Goal: Book appointment/travel/reservation

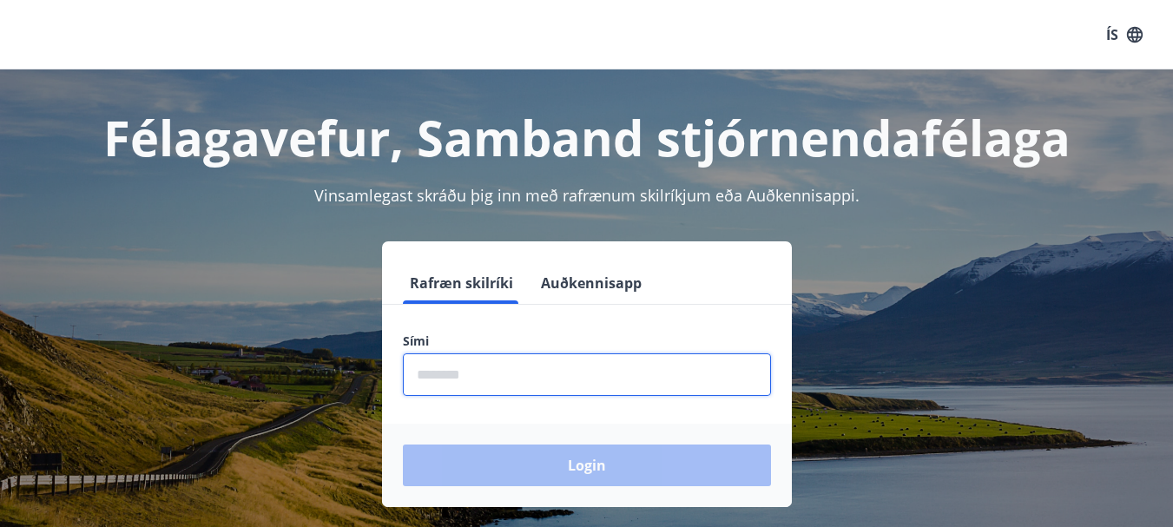
click at [457, 388] on input "phone" at bounding box center [587, 375] width 368 height 43
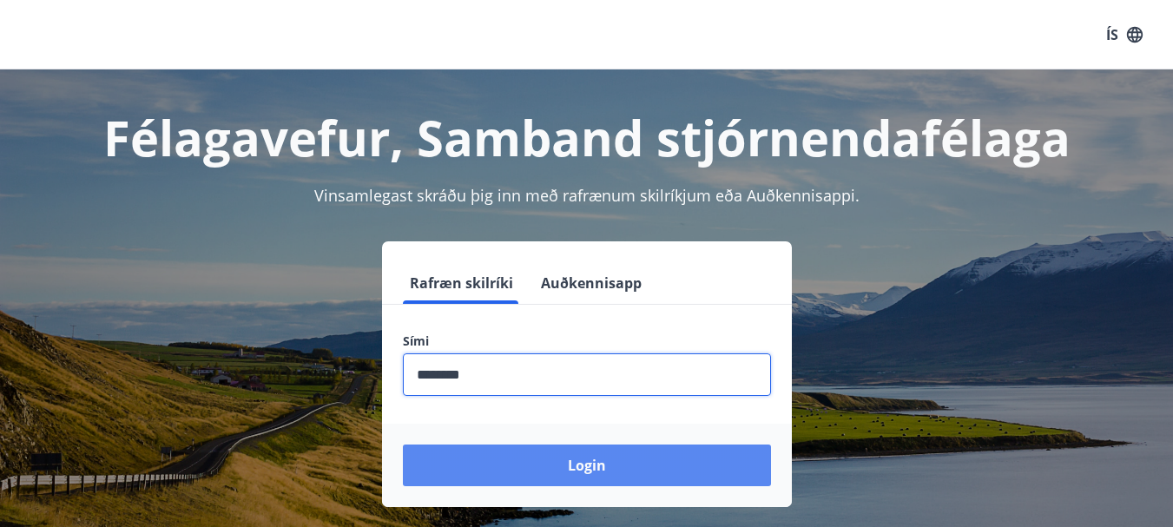
type input "********"
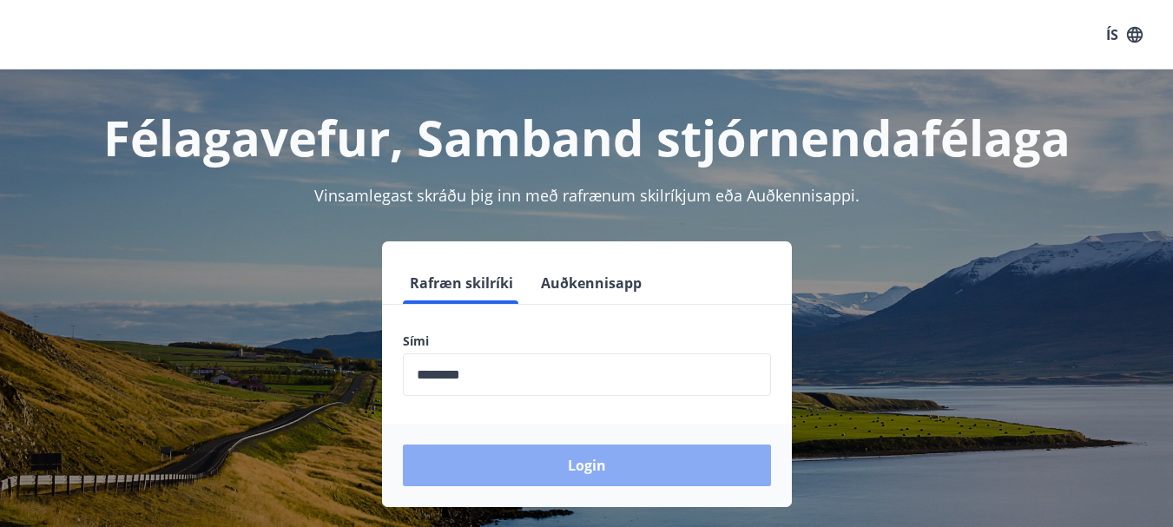
click at [567, 467] on button "Login" at bounding box center [587, 466] width 368 height 42
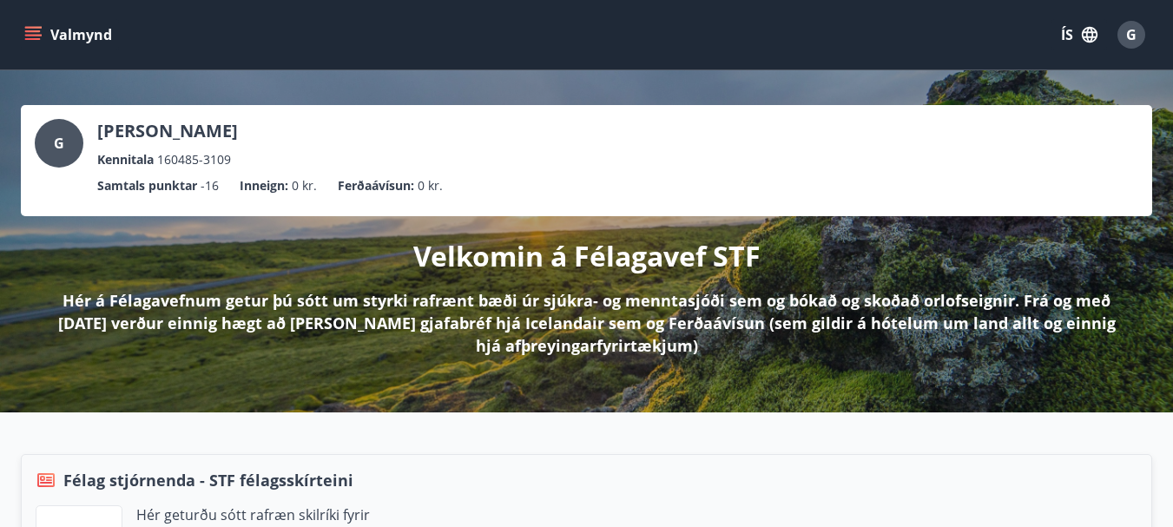
click at [33, 34] on icon "menu" at bounding box center [32, 34] width 17 height 17
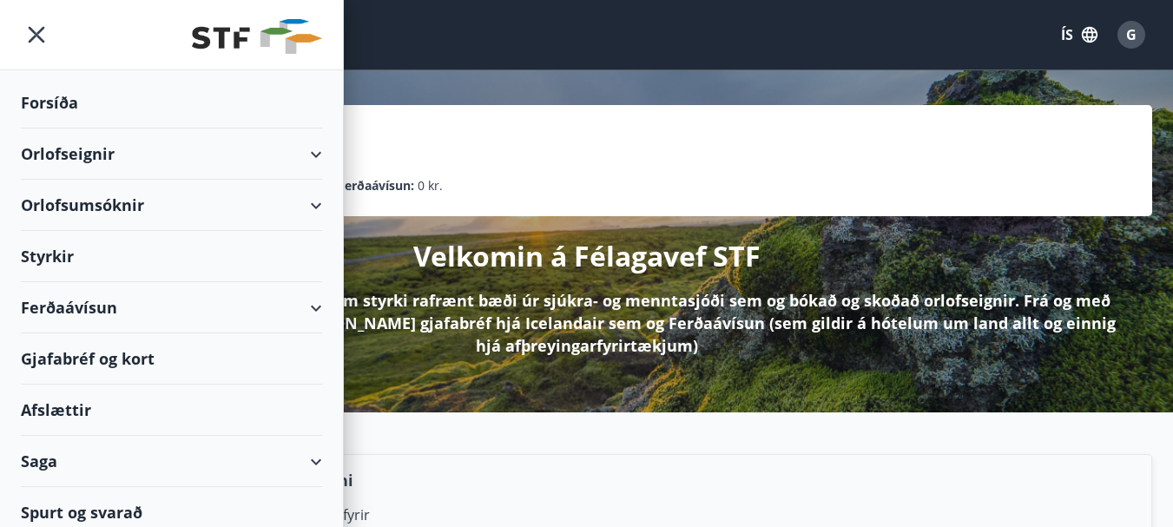
click at [308, 152] on div "Orlofseignir" at bounding box center [171, 154] width 301 height 51
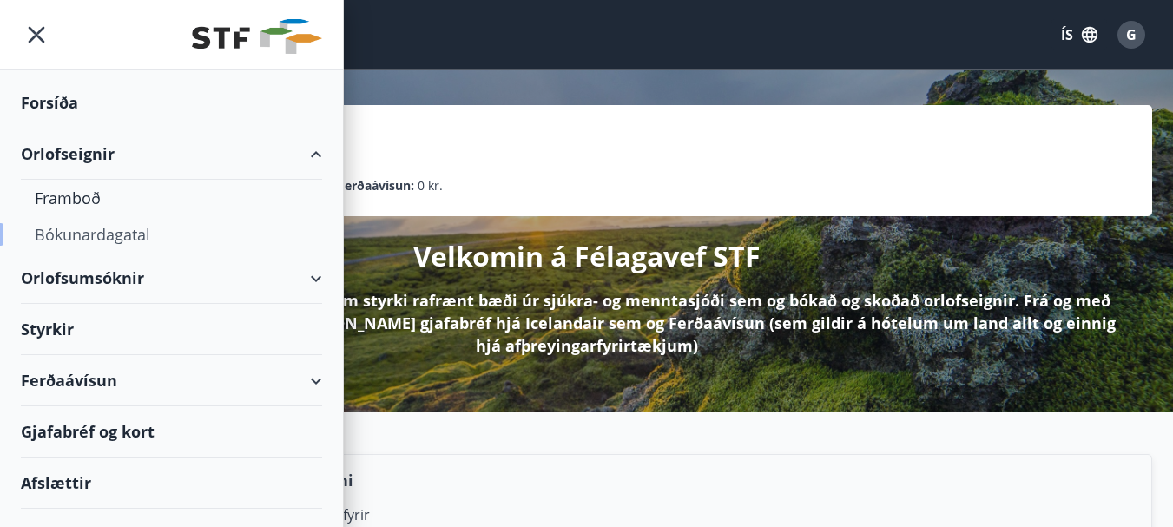
click at [96, 229] on div "Bókunardagatal" at bounding box center [172, 234] width 274 height 36
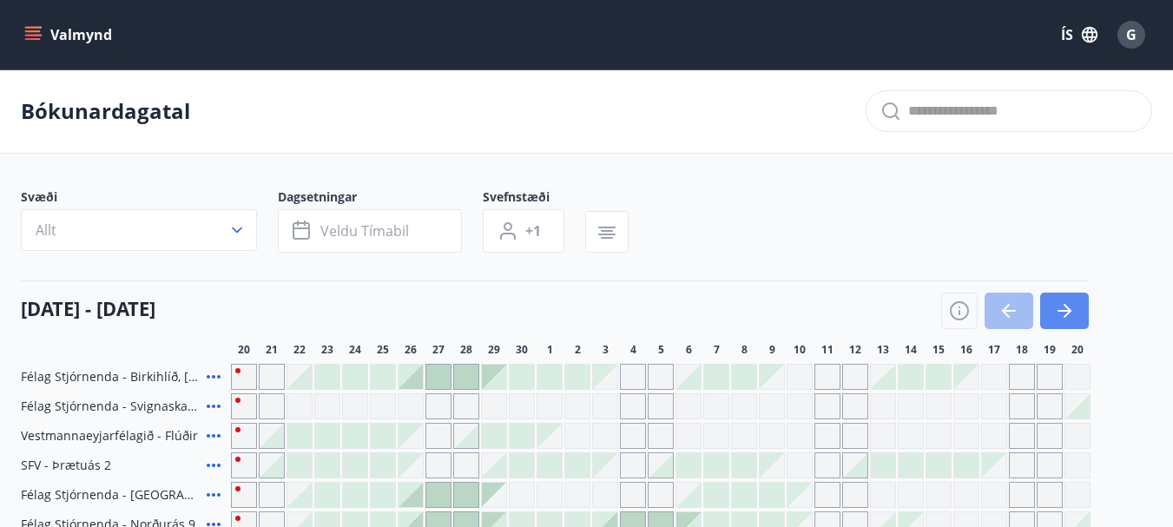
click at [1063, 301] on icon "button" at bounding box center [1064, 311] width 21 height 21
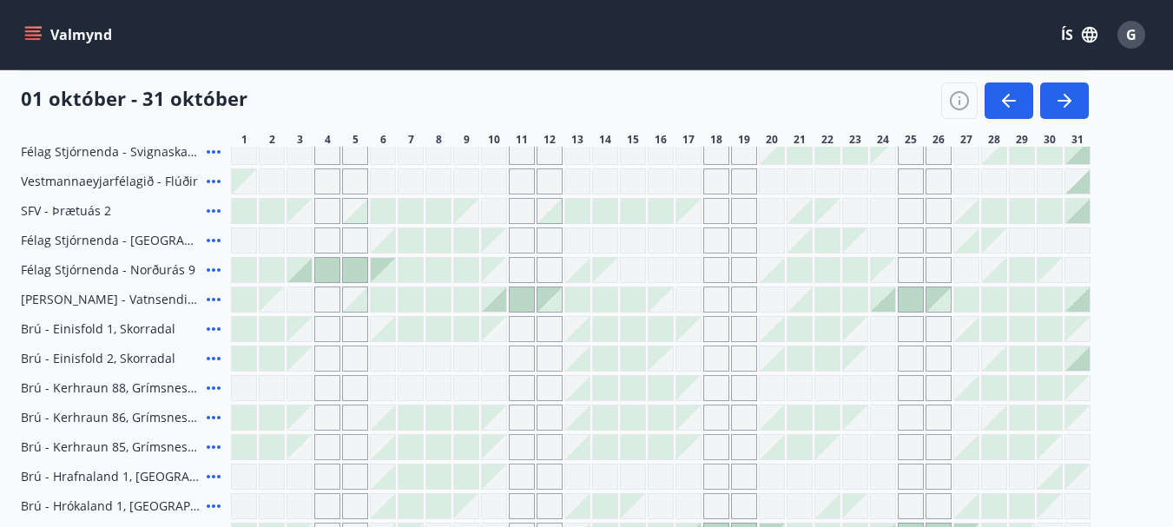
scroll to position [256, 0]
click at [211, 271] on icon at bounding box center [213, 268] width 21 height 21
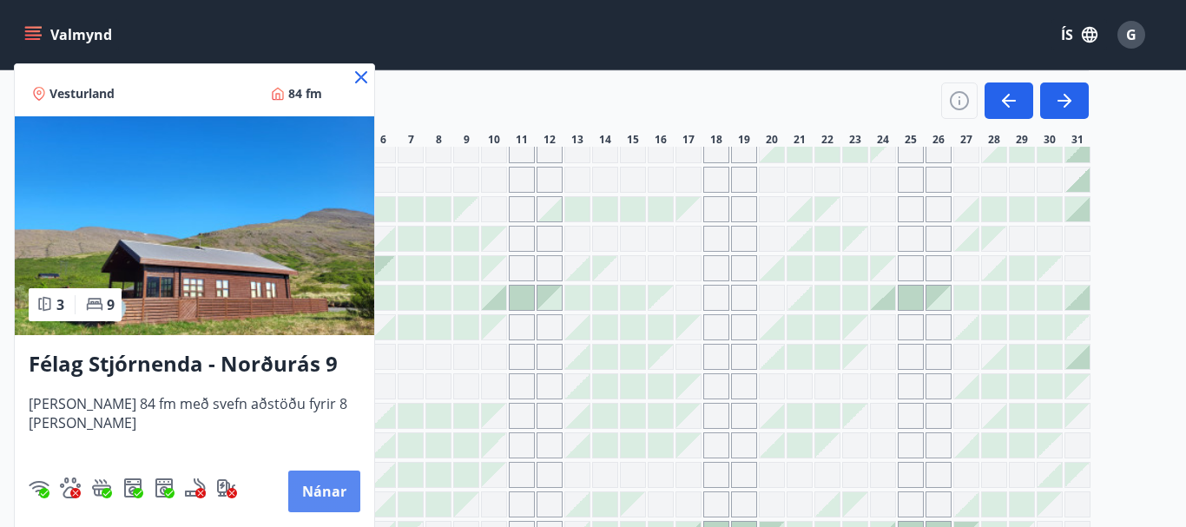
click at [293, 501] on button "Nánar" at bounding box center [324, 492] width 72 height 42
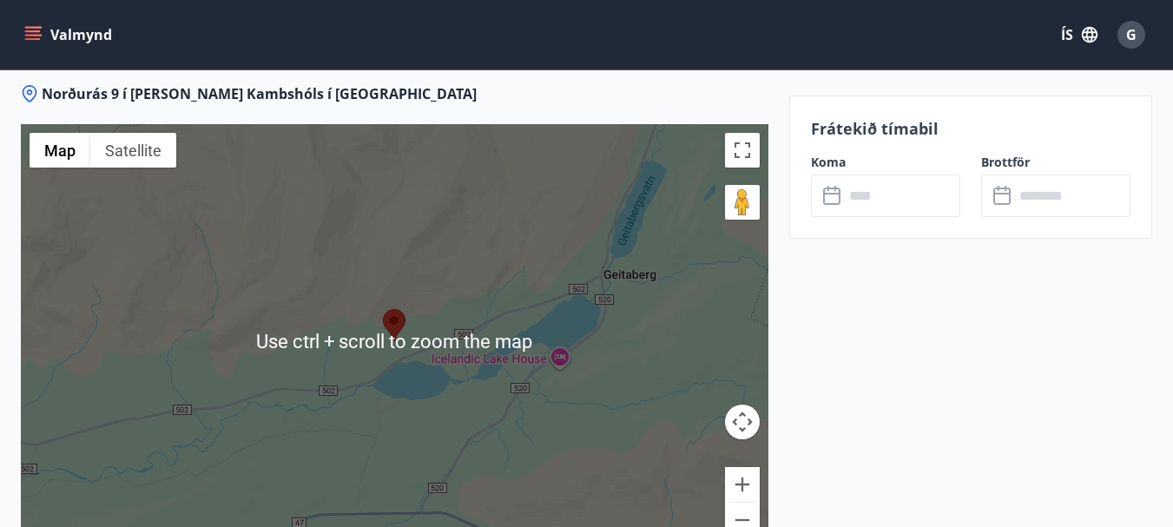
scroll to position [2836, 0]
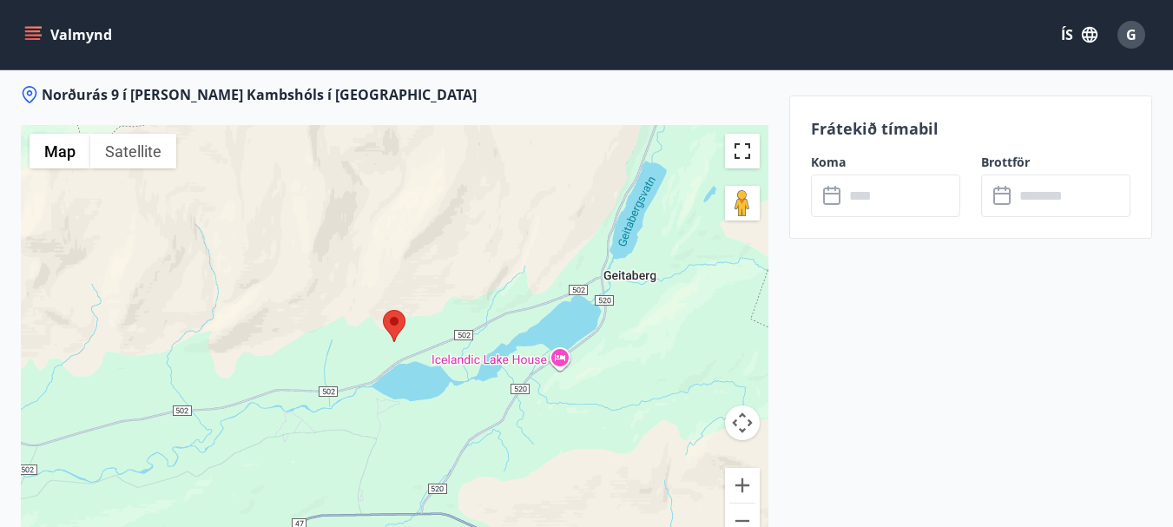
click at [737, 134] on button "Toggle fullscreen view" at bounding box center [742, 151] width 35 height 35
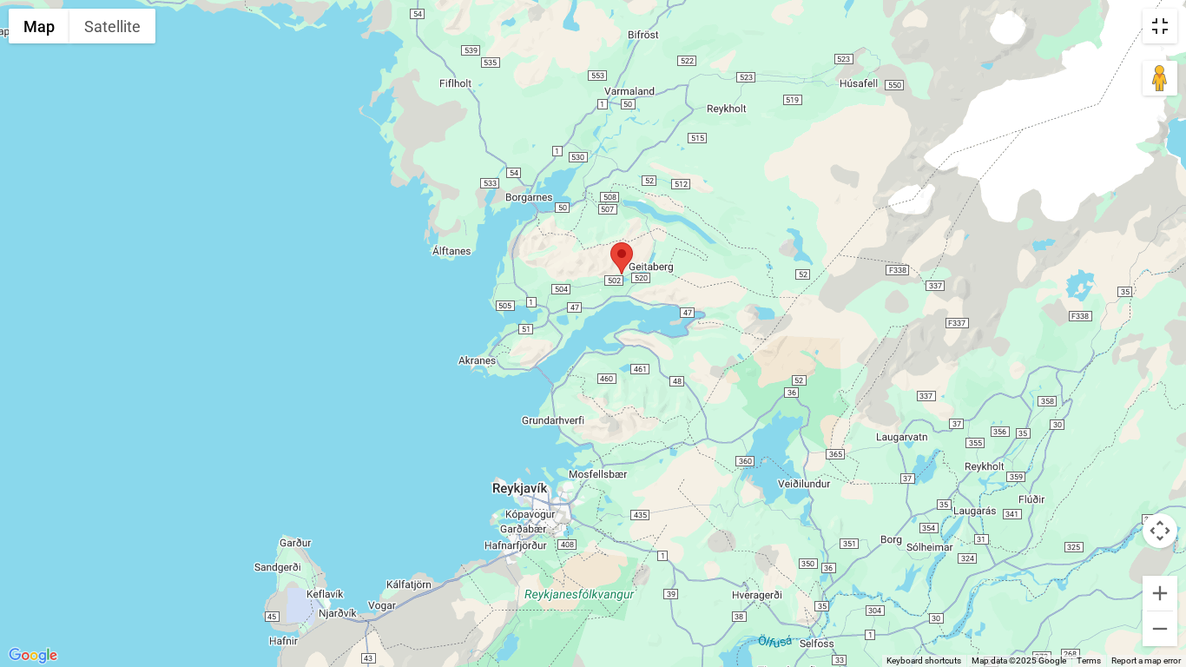
click at [1163, 27] on button "Toggle fullscreen view" at bounding box center [1160, 26] width 35 height 35
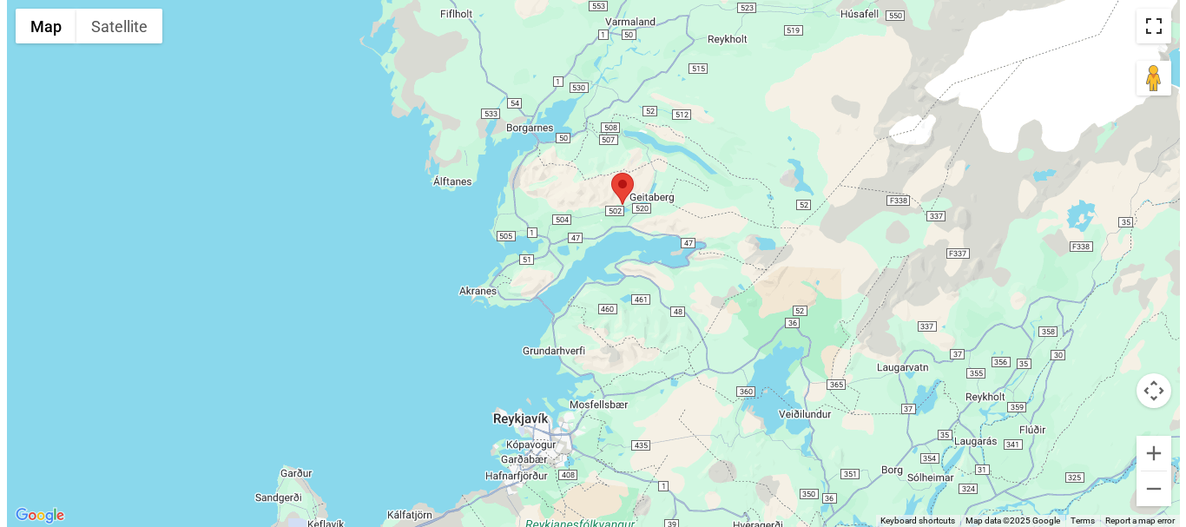
scroll to position [318, 0]
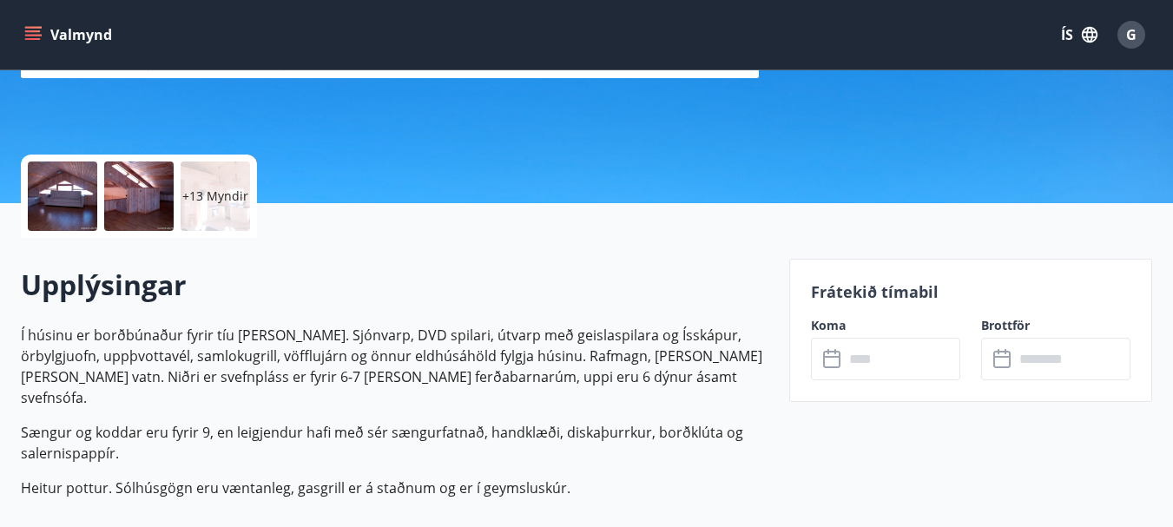
click at [62, 198] on div at bounding box center [62, 196] width 69 height 69
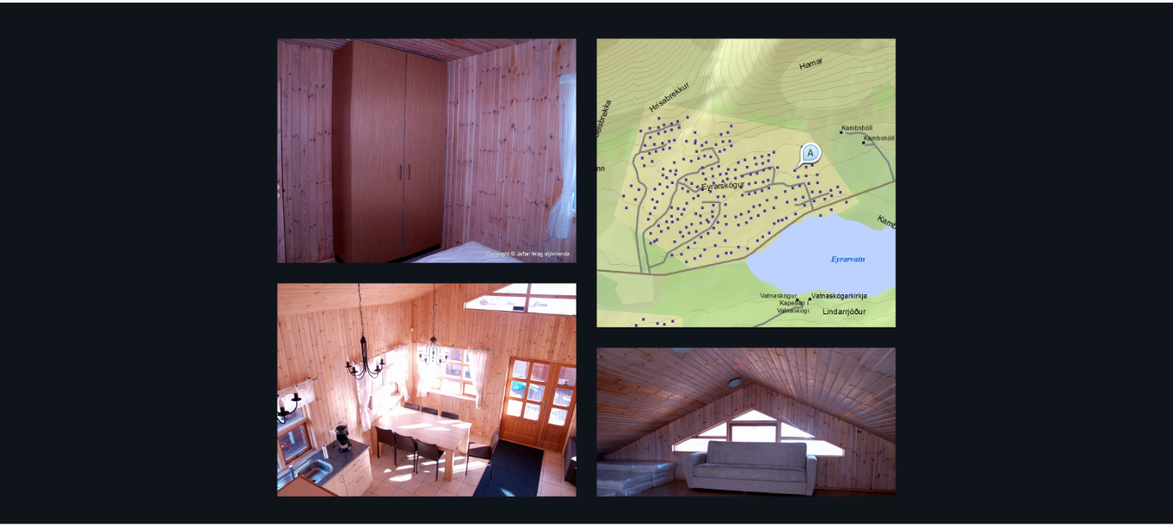
scroll to position [0, 0]
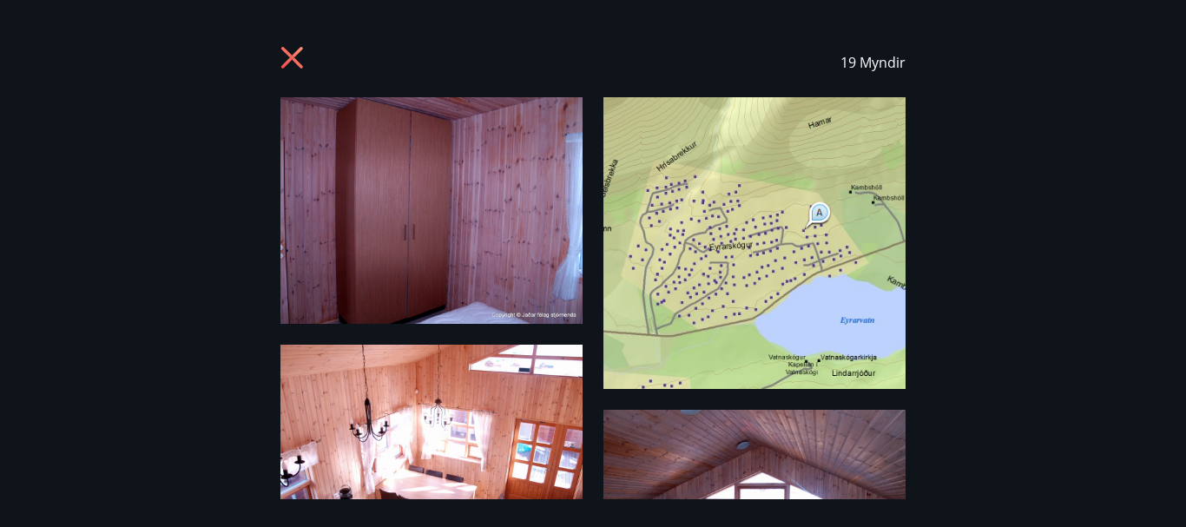
click at [295, 57] on icon at bounding box center [295, 60] width 28 height 28
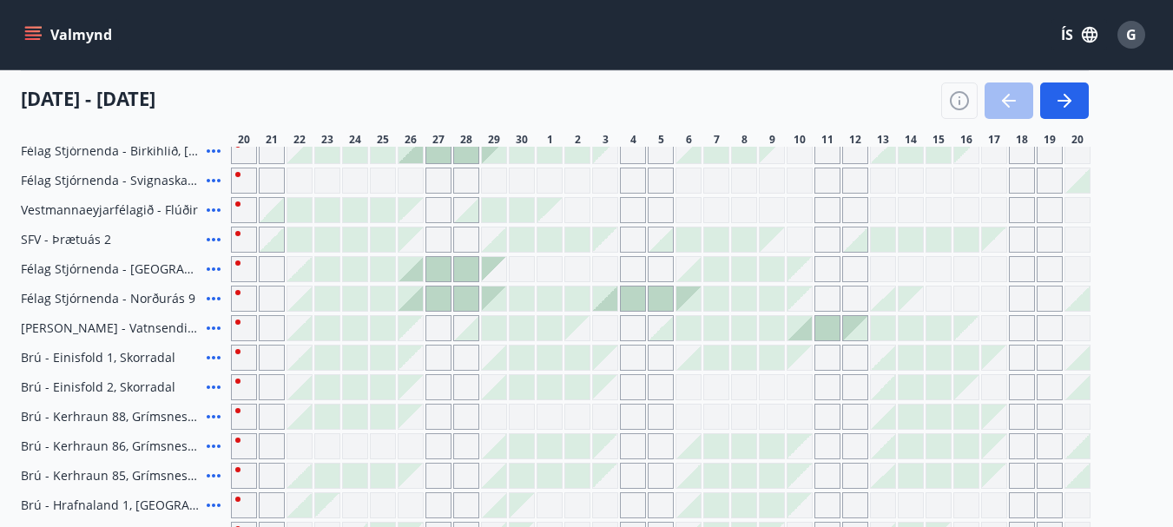
scroll to position [61, 0]
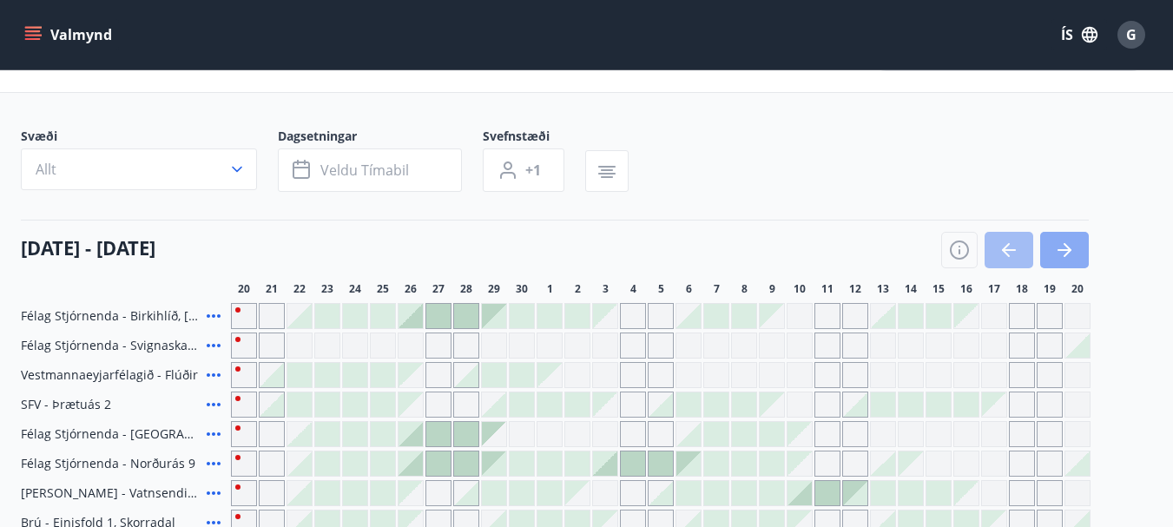
click at [1072, 246] on icon "button" at bounding box center [1064, 250] width 21 height 21
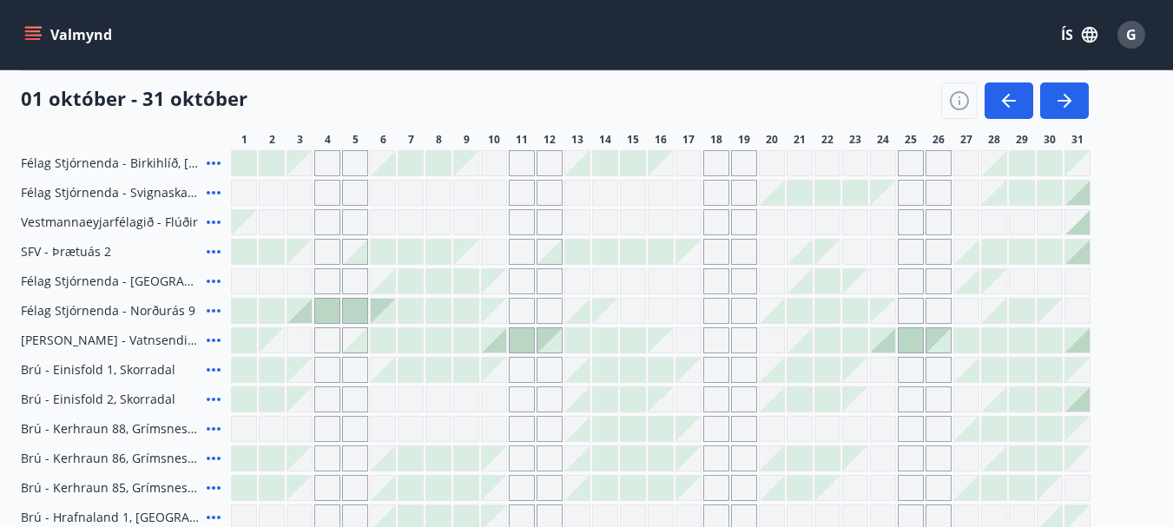
scroll to position [208, 0]
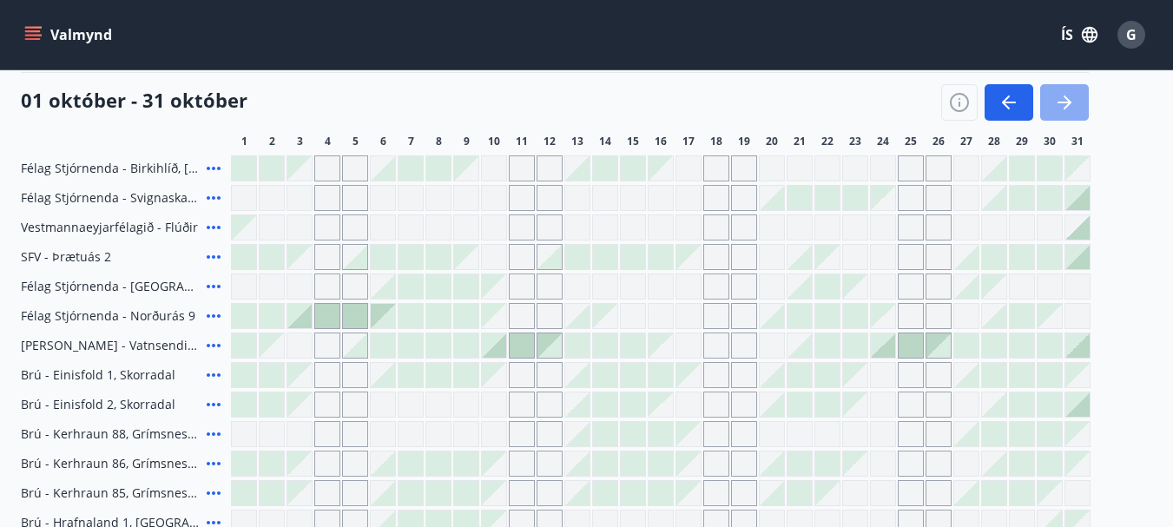
click at [1070, 99] on icon "button" at bounding box center [1064, 102] width 21 height 21
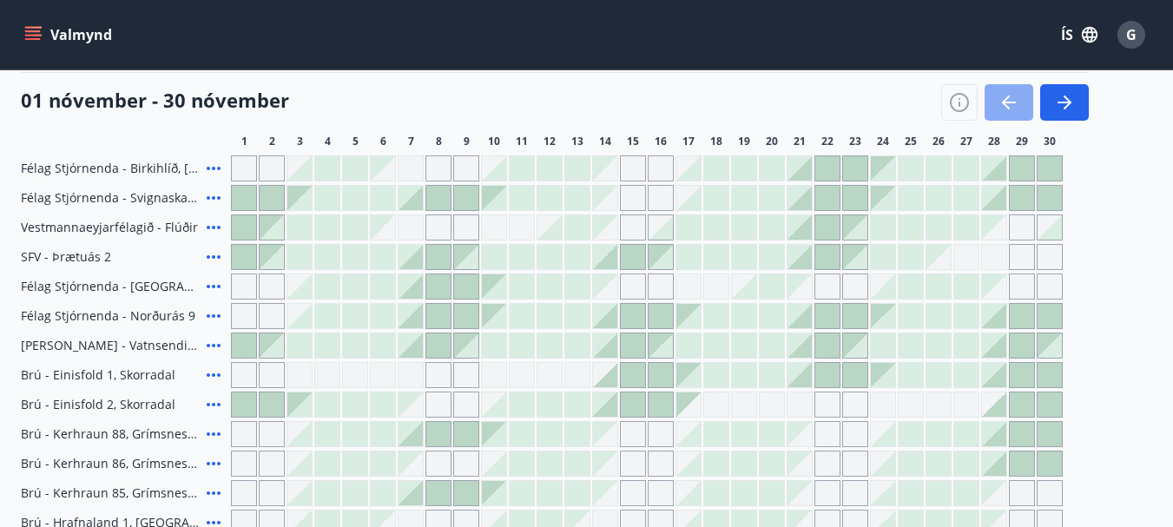
click at [1012, 101] on icon "button" at bounding box center [1009, 102] width 21 height 21
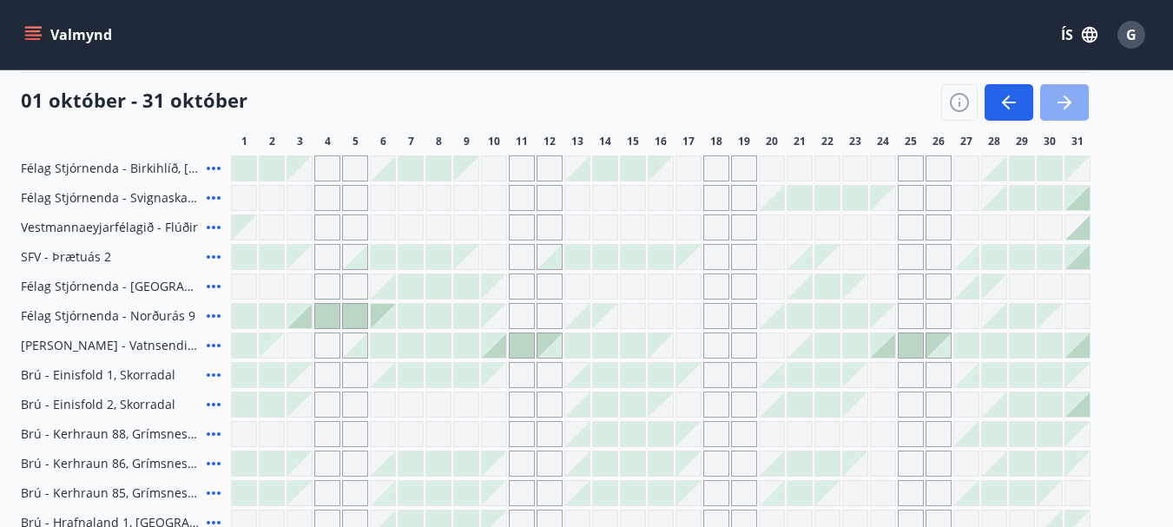
click at [1066, 101] on icon "button" at bounding box center [1064, 102] width 21 height 21
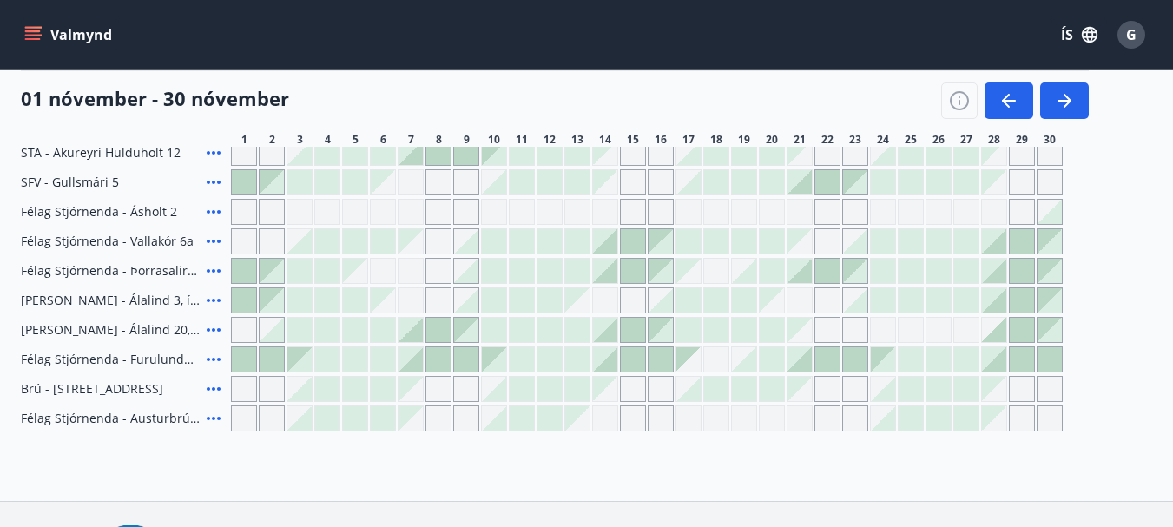
scroll to position [729, 0]
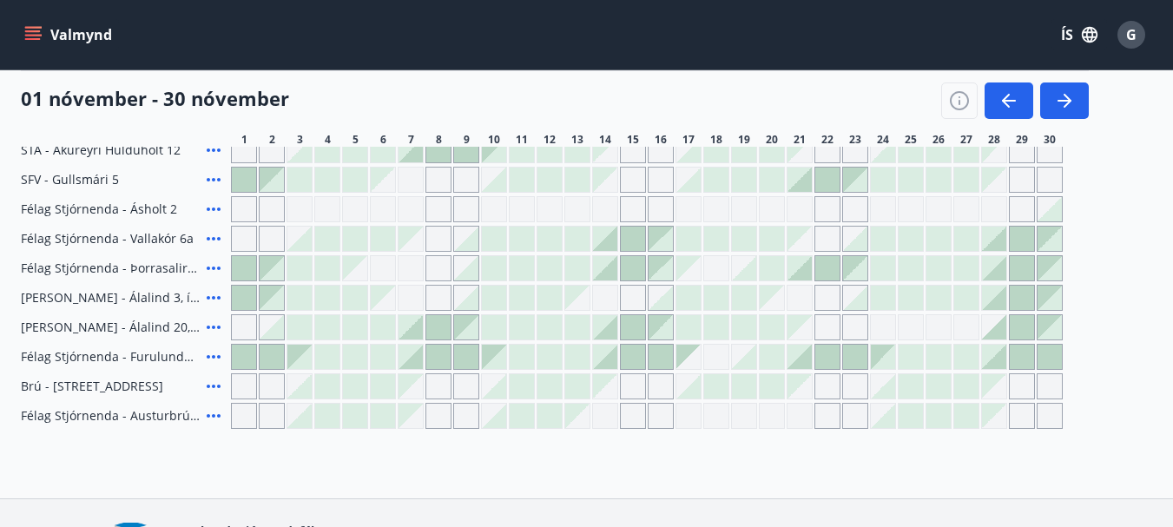
click at [208, 357] on icon at bounding box center [214, 356] width 14 height 3
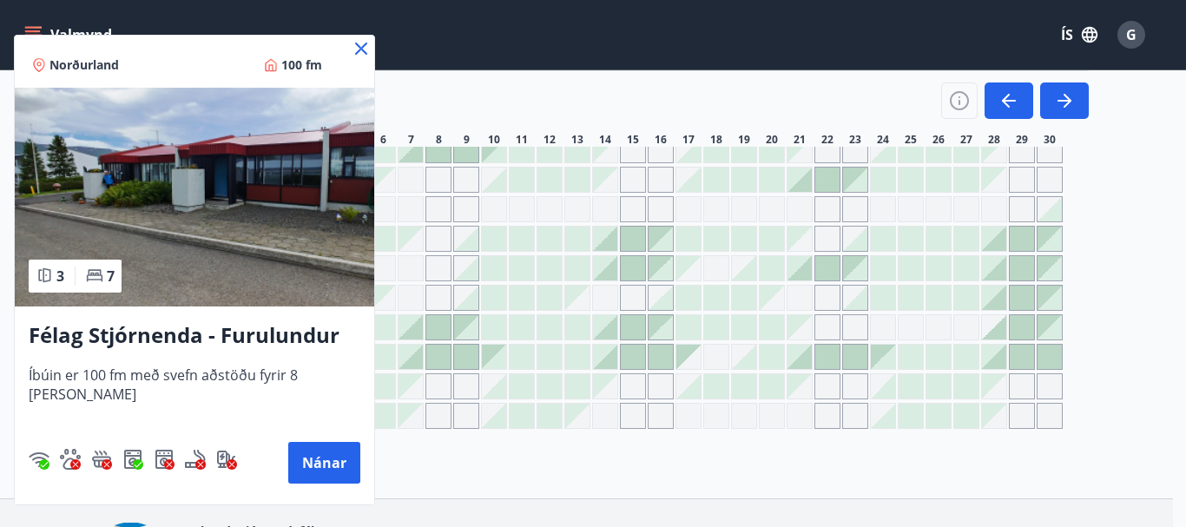
click at [365, 45] on icon at bounding box center [361, 49] width 12 height 12
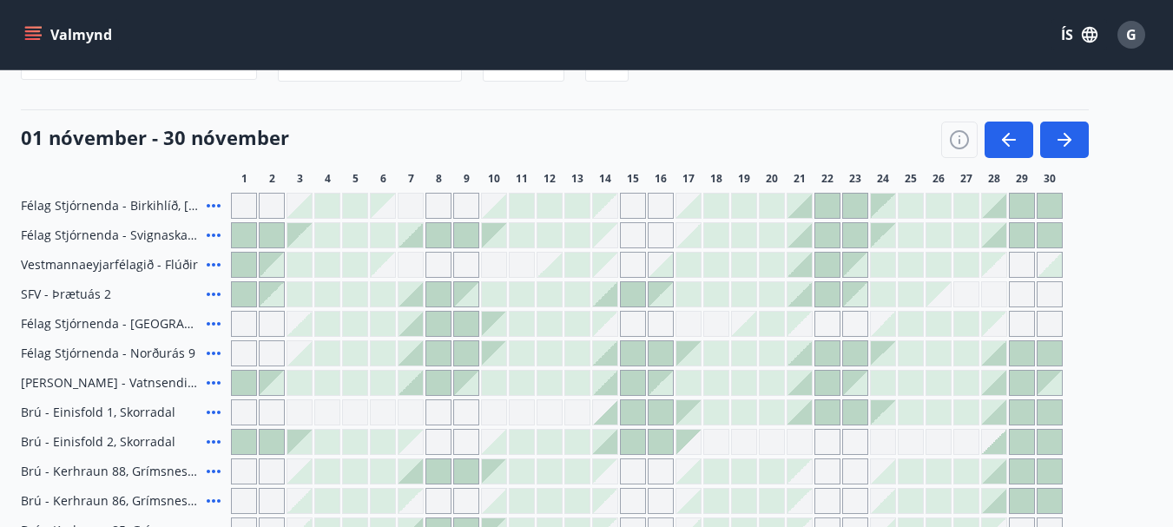
scroll to position [169, 0]
click at [1012, 134] on icon "button" at bounding box center [1009, 141] width 21 height 21
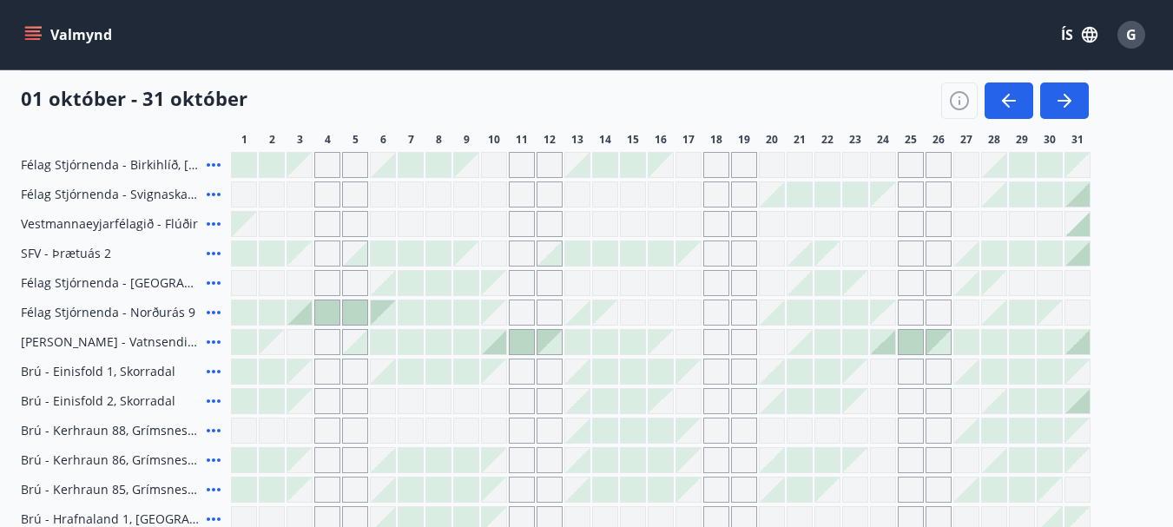
scroll to position [214, 0]
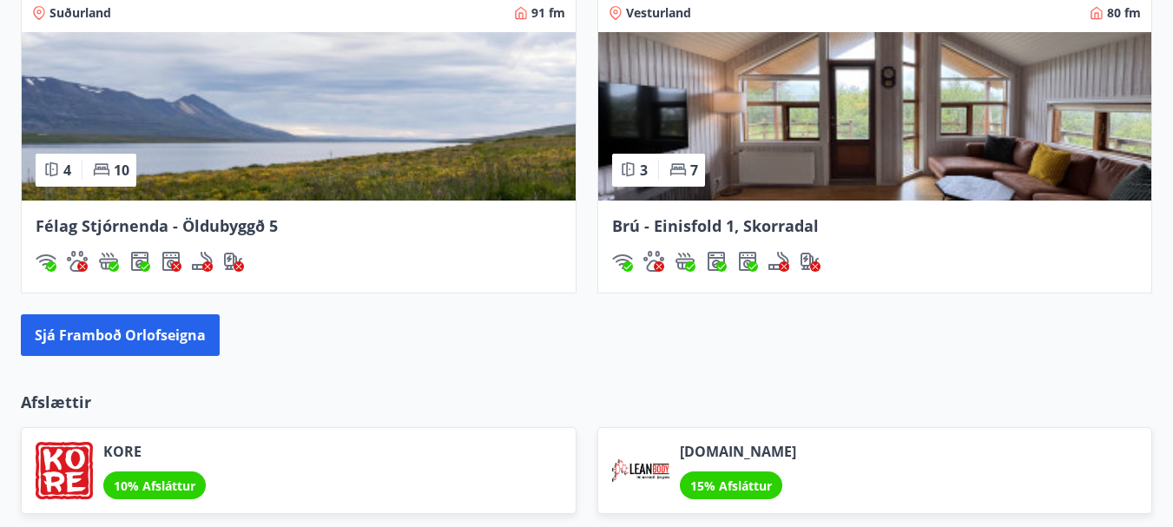
scroll to position [2615, 0]
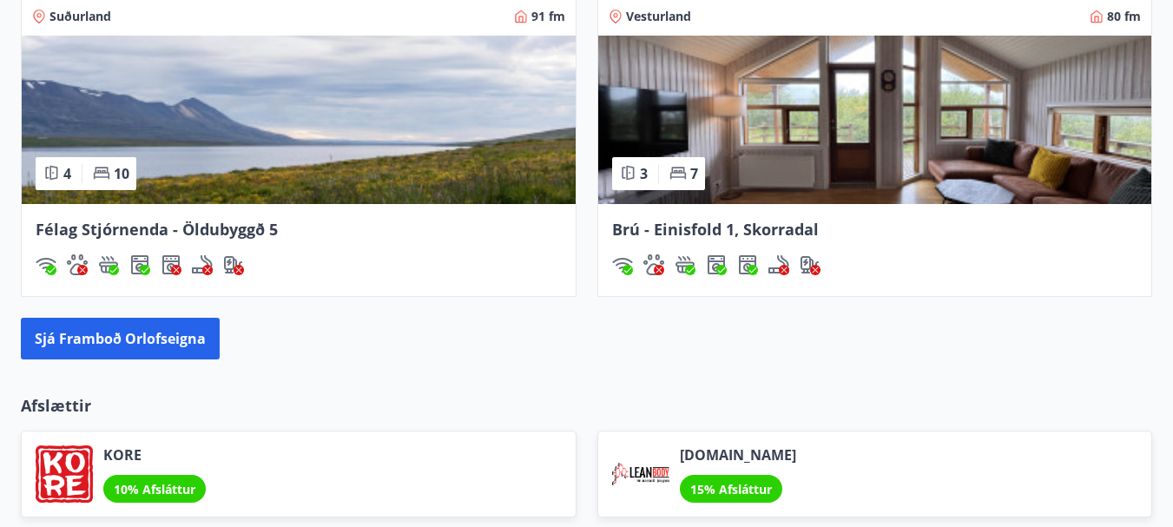
click at [205, 163] on img at bounding box center [299, 120] width 554 height 169
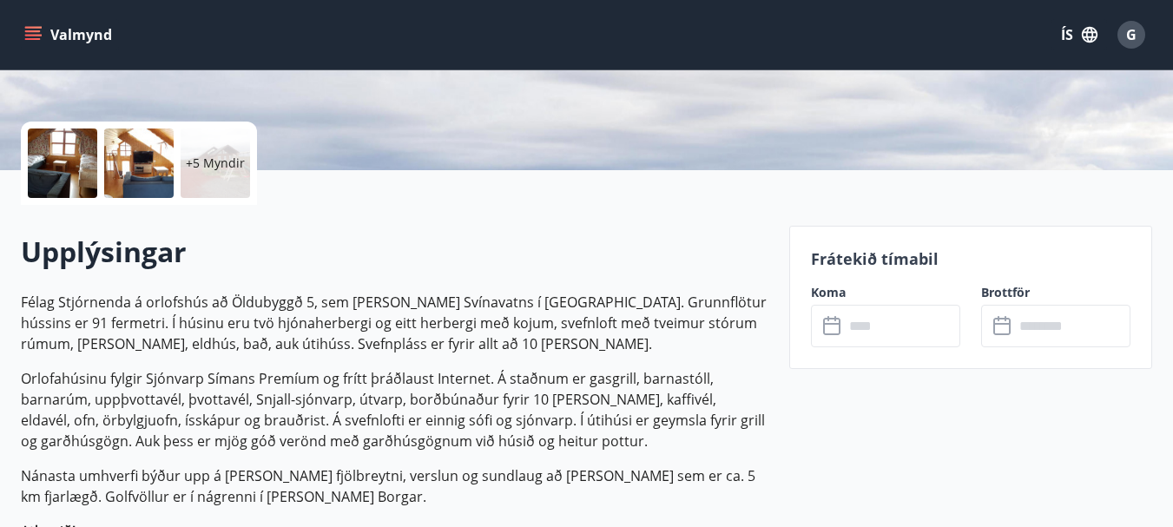
scroll to position [350, 0]
click at [901, 323] on input "text" at bounding box center [902, 327] width 116 height 43
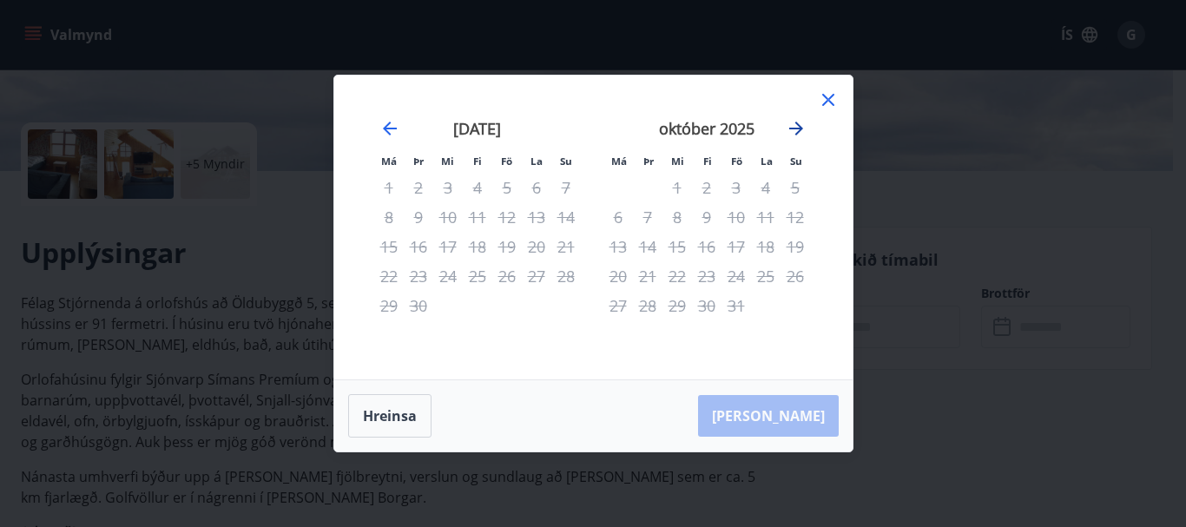
click at [801, 129] on icon "Move forward to switch to the next month." at bounding box center [797, 129] width 14 height 14
click at [831, 105] on icon at bounding box center [828, 99] width 21 height 21
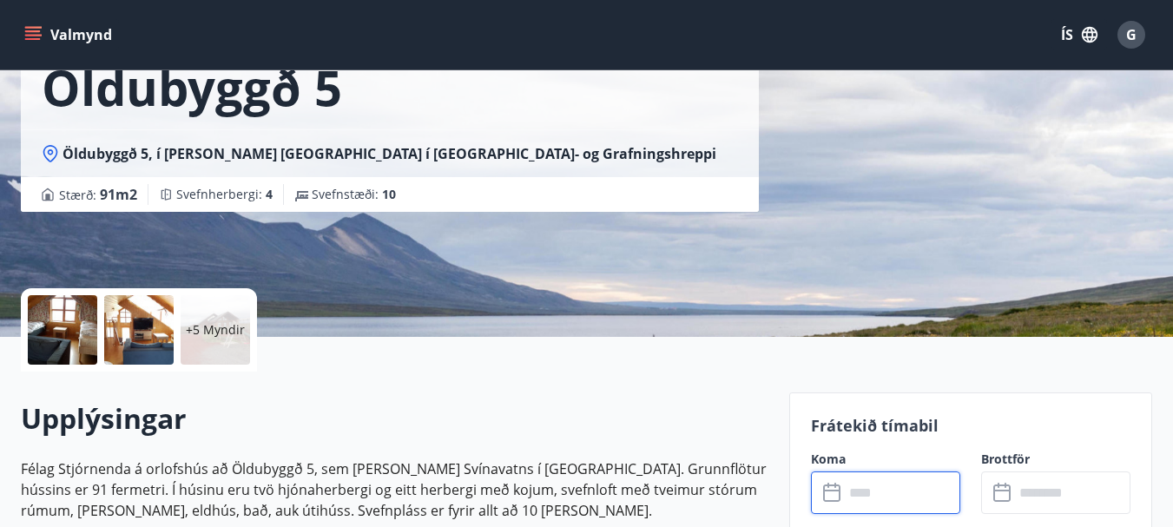
scroll to position [182, 0]
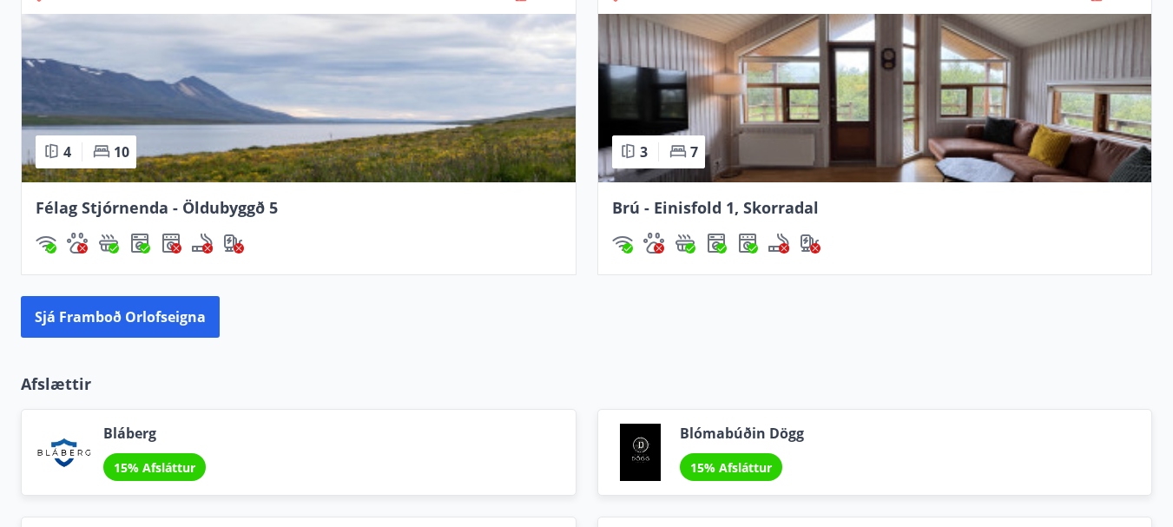
scroll to position [2638, 0]
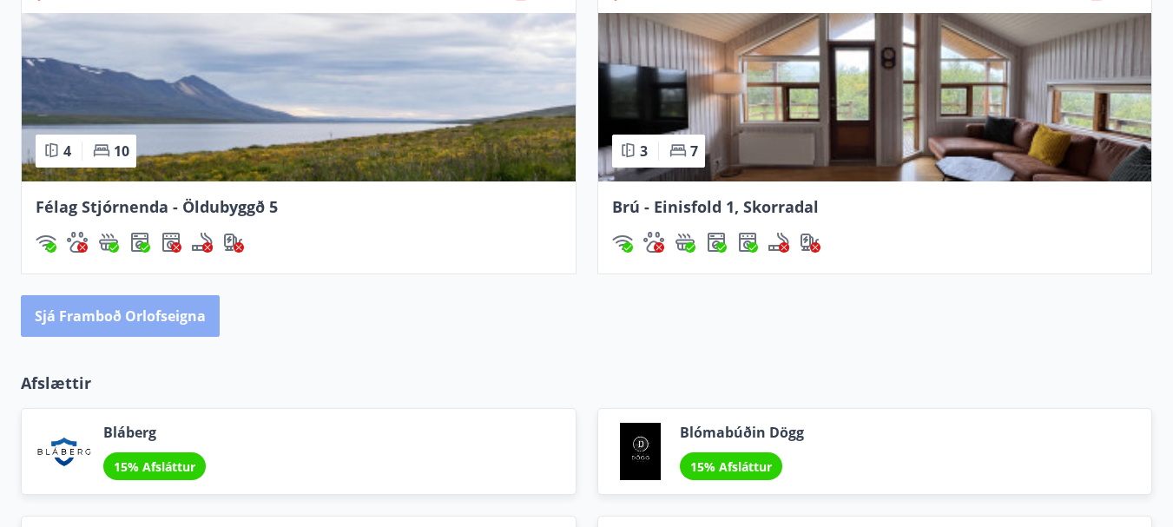
click at [171, 320] on button "Sjá framboð orlofseigna" at bounding box center [120, 316] width 199 height 42
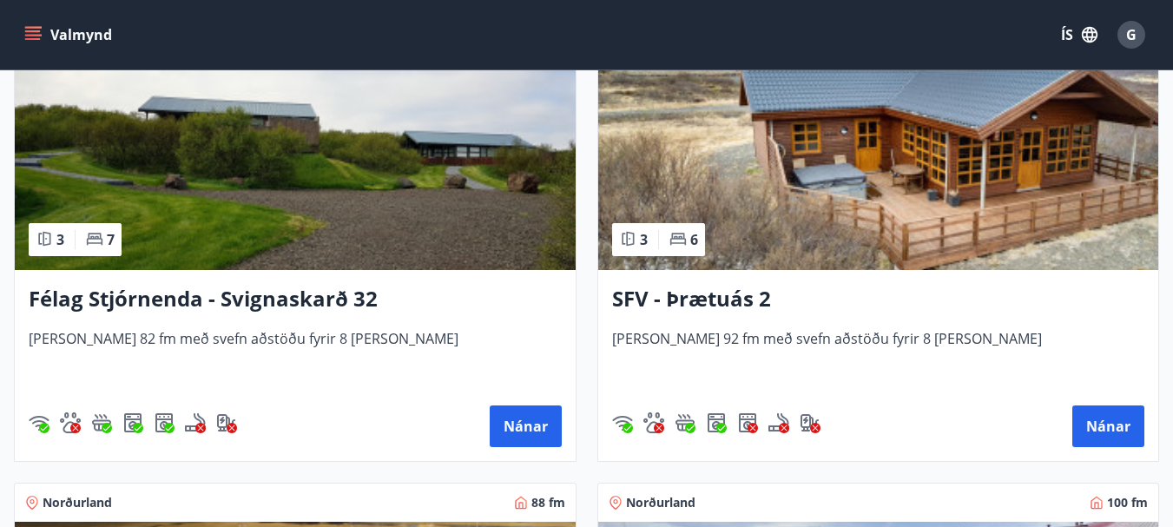
scroll to position [4610, 0]
